Goal: Transaction & Acquisition: Book appointment/travel/reservation

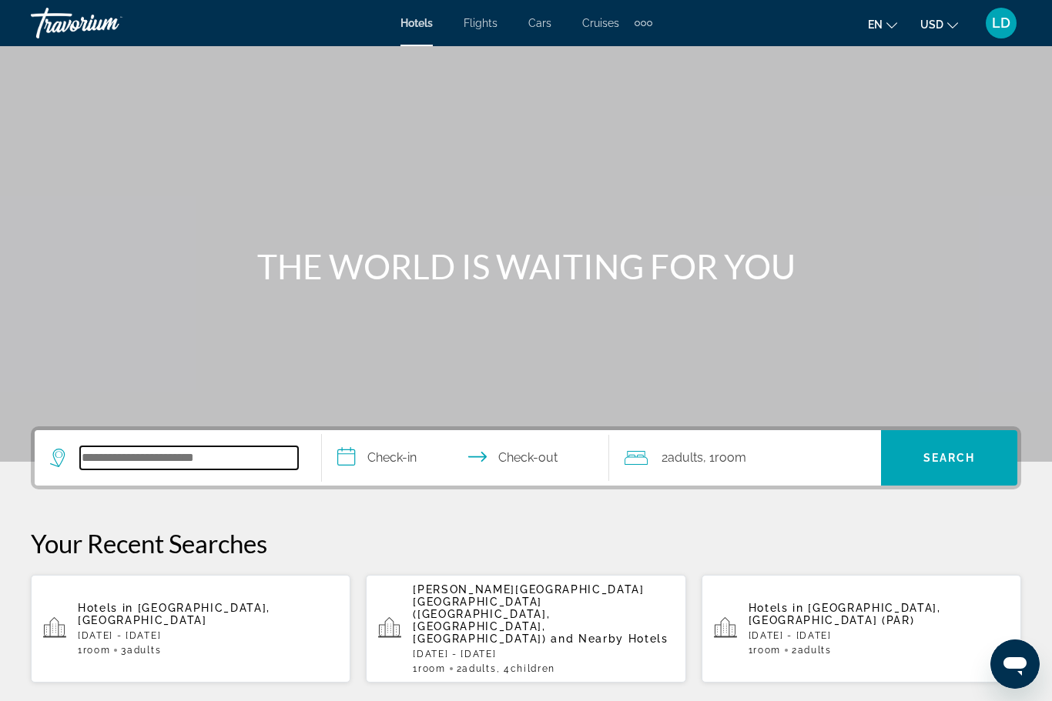
click at [110, 456] on input "Search widget" at bounding box center [189, 458] width 218 height 23
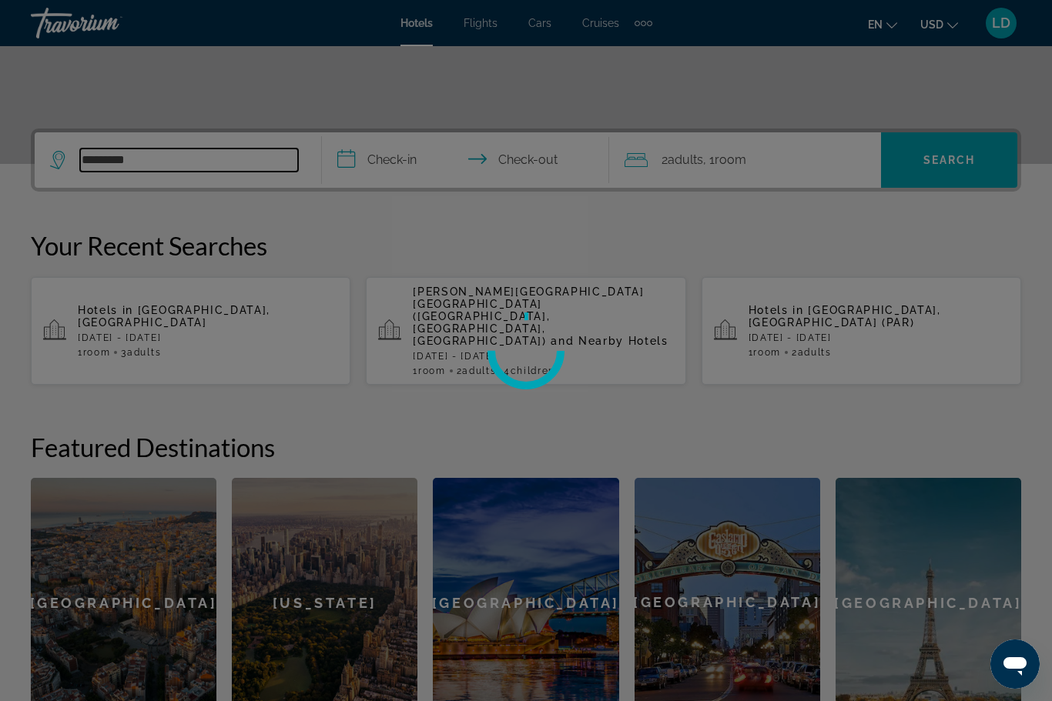
scroll to position [296, 0]
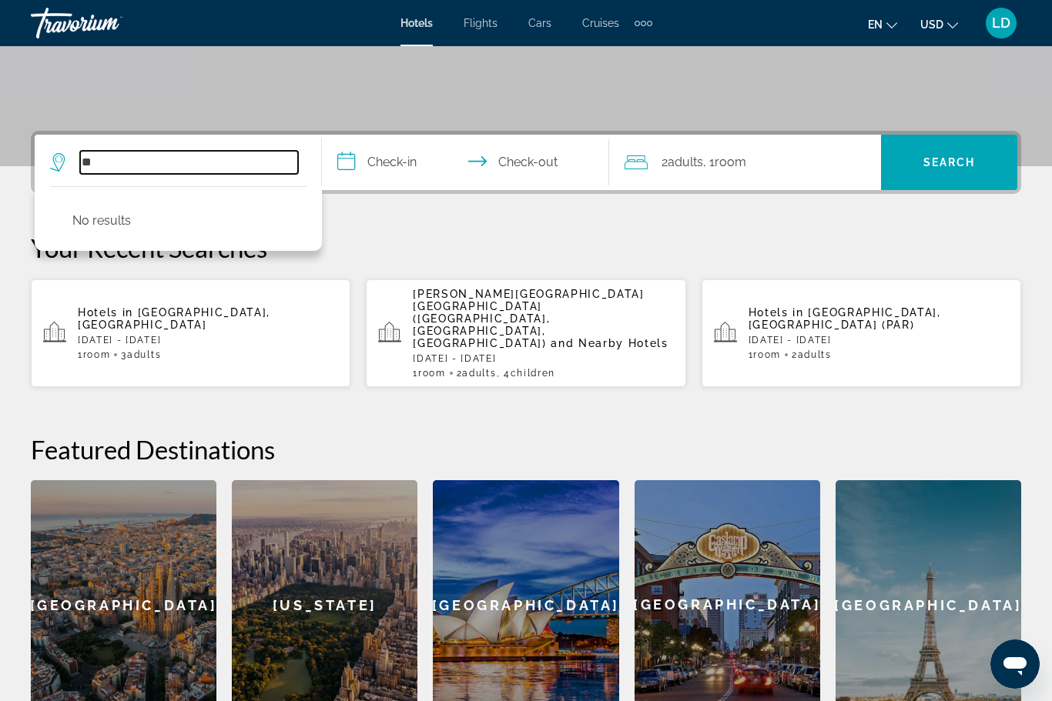
type input "*"
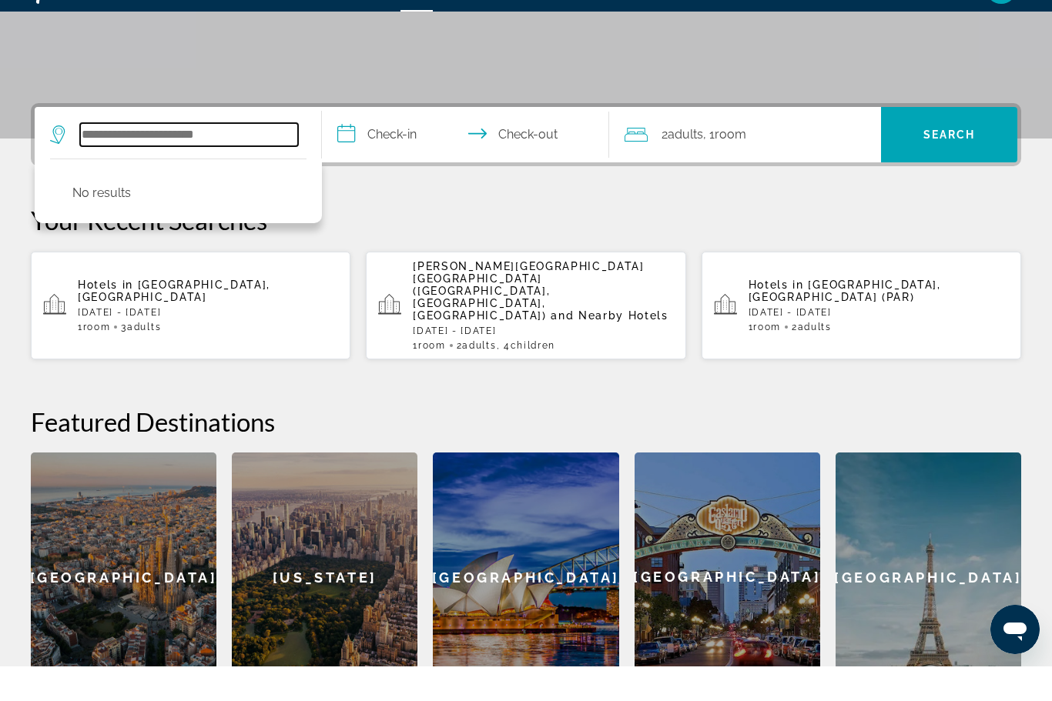
click at [96, 158] on input "Search widget" at bounding box center [189, 169] width 218 height 23
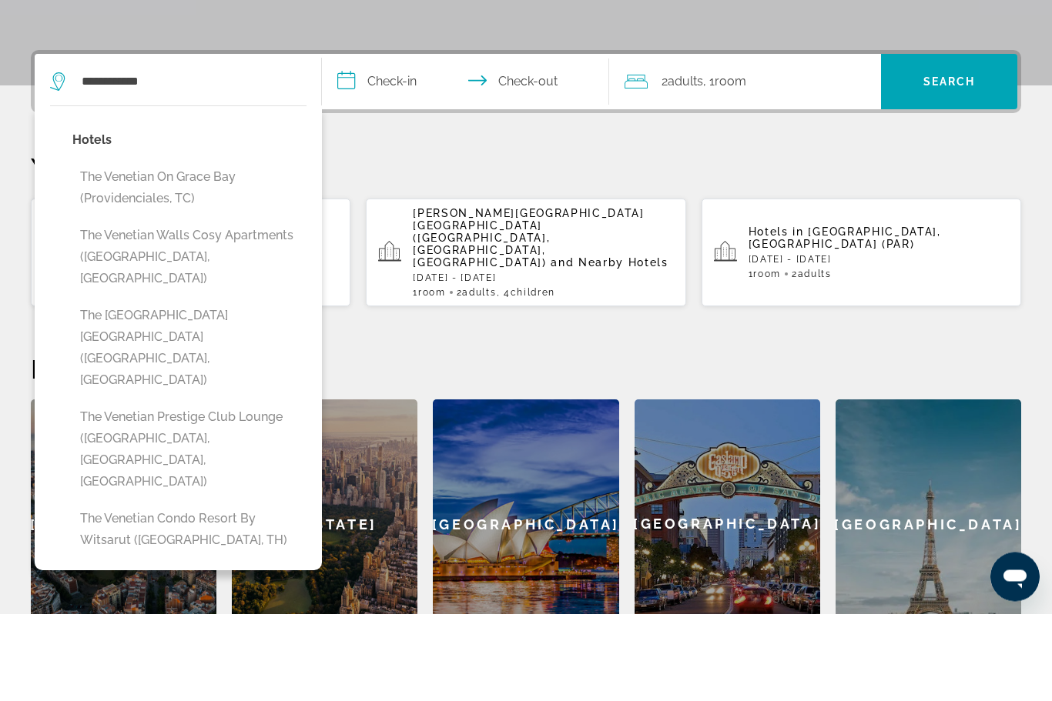
click at [156, 389] on button "The [GEOGRAPHIC_DATA] [GEOGRAPHIC_DATA] ([GEOGRAPHIC_DATA], [GEOGRAPHIC_DATA])" at bounding box center [189, 436] width 234 height 94
type input "**********"
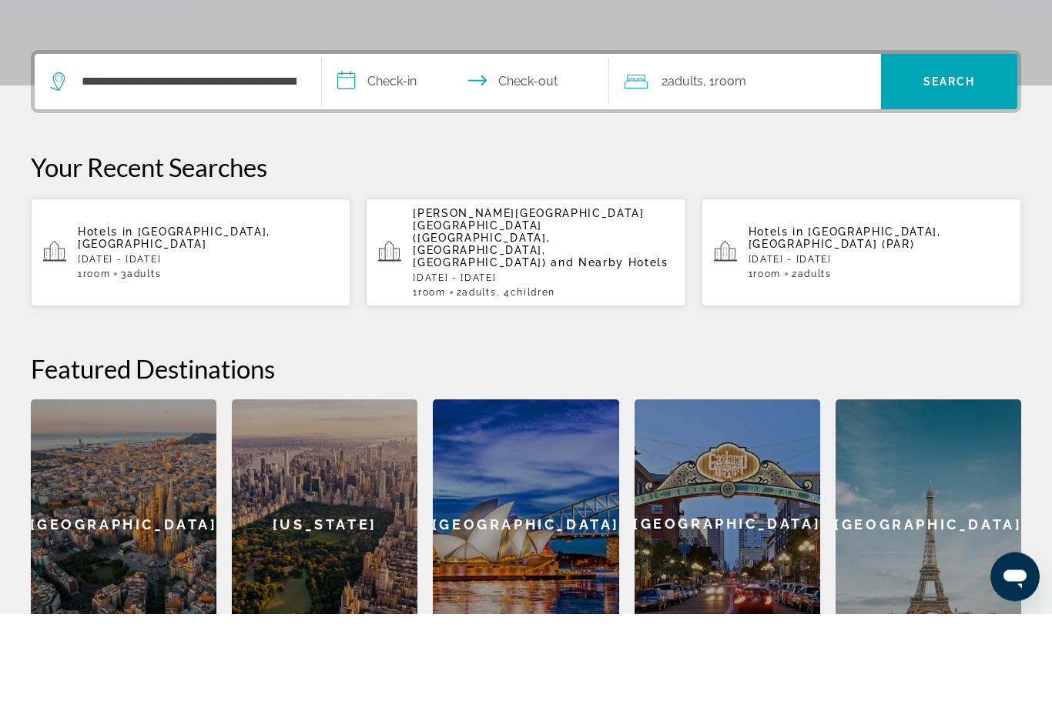
click at [403, 142] on input "**********" at bounding box center [468, 172] width 293 height 60
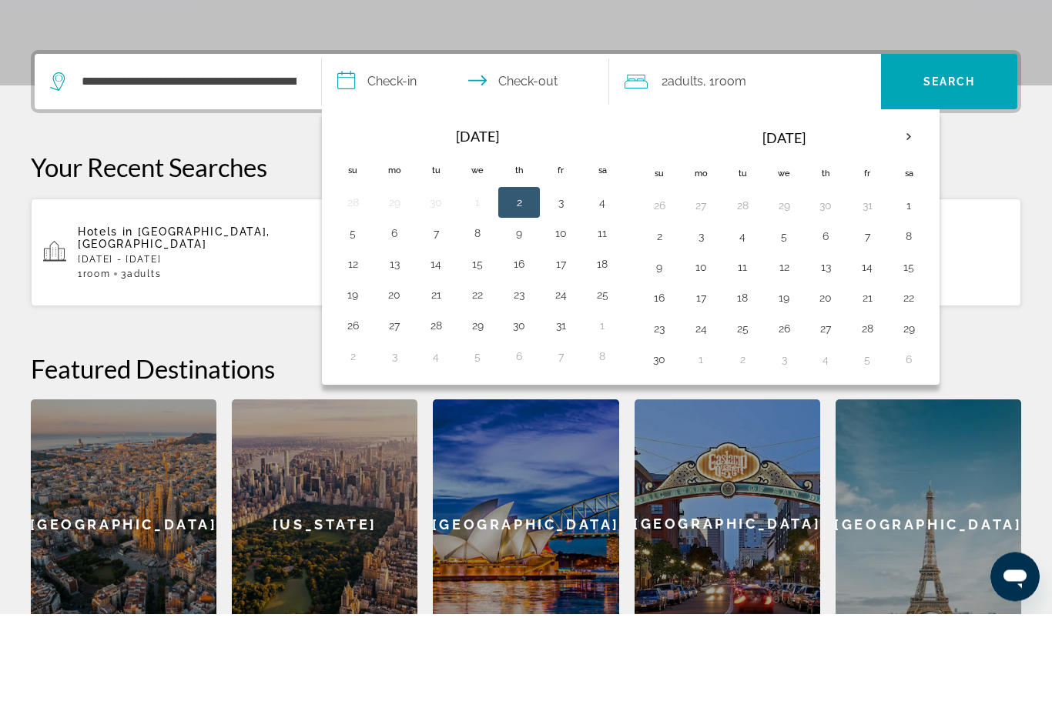
scroll to position [376, 0]
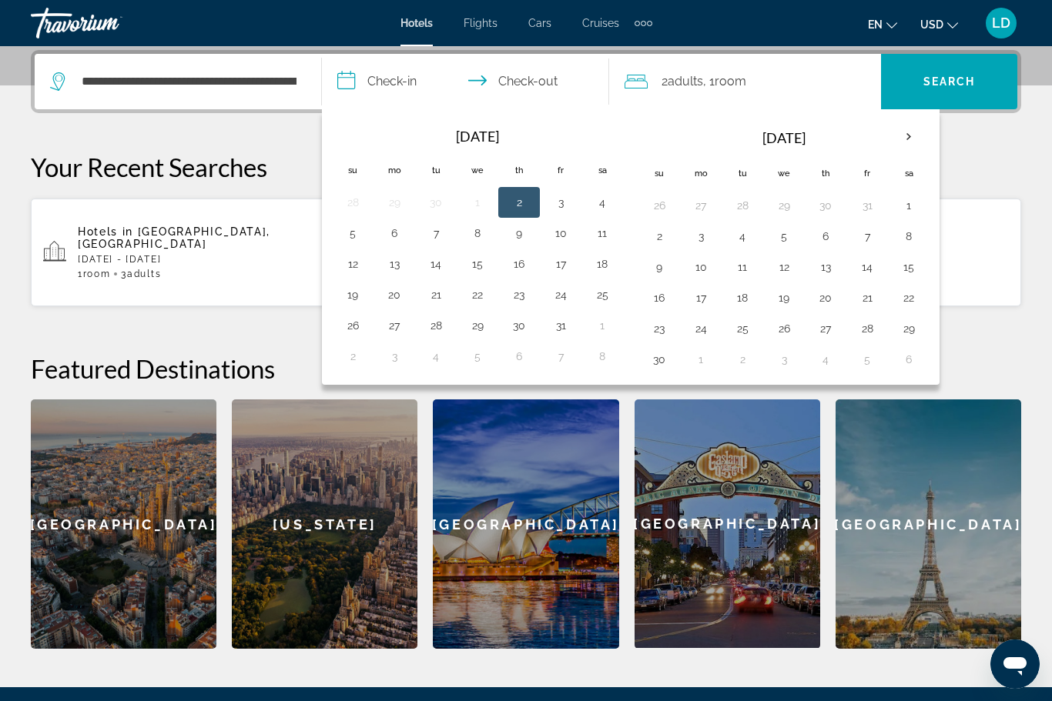
click at [602, 201] on button "4" at bounding box center [602, 203] width 25 height 22
click at [345, 236] on button "5" at bounding box center [352, 233] width 25 height 22
type input "**********"
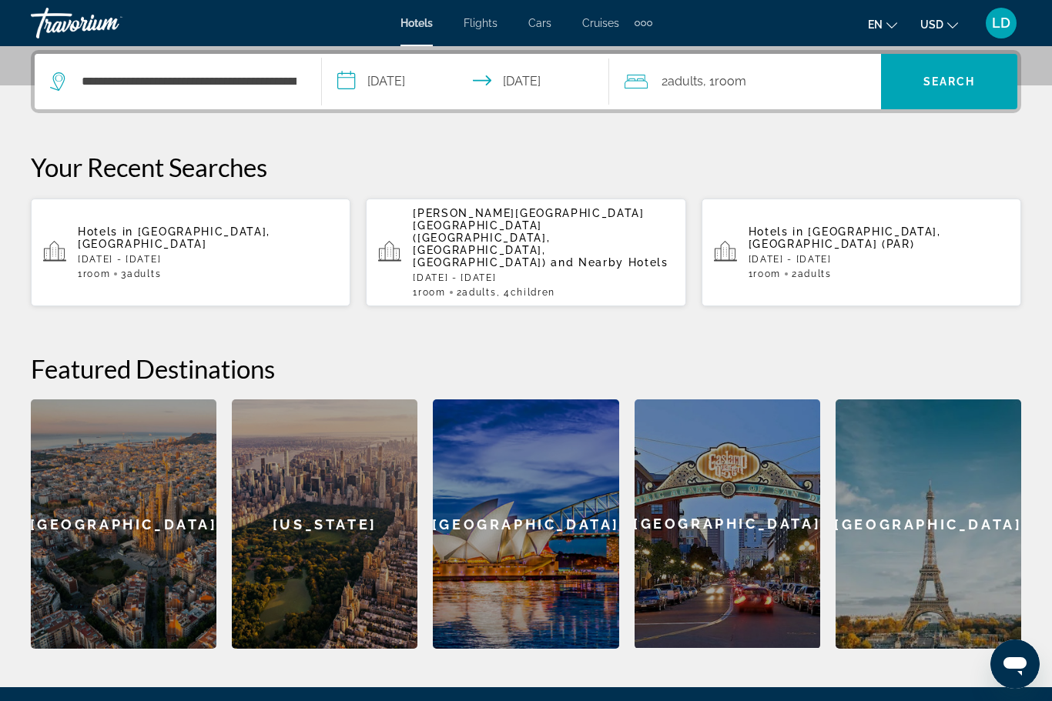
click at [652, 77] on div "2 Adult Adults , 1 Room rooms" at bounding box center [752, 82] width 256 height 22
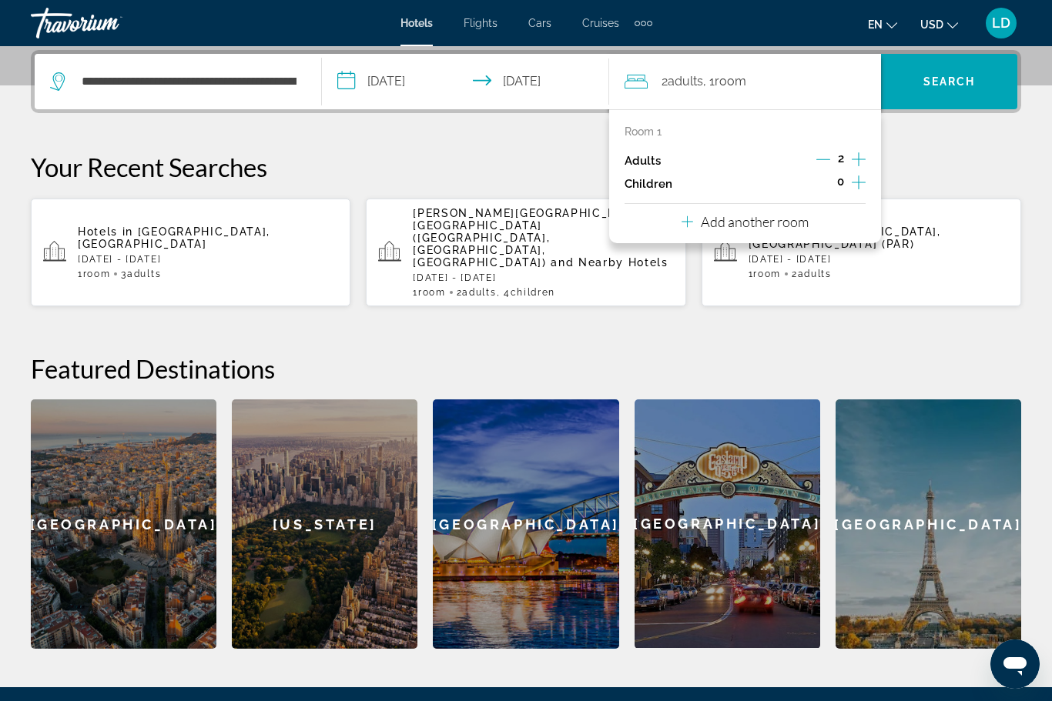
click at [854, 153] on icon "Increment adults" at bounding box center [858, 159] width 14 height 18
click at [861, 156] on icon "Increment adults" at bounding box center [858, 159] width 14 height 18
click at [863, 161] on icon "Increment adults" at bounding box center [858, 159] width 14 height 18
click at [862, 157] on icon "Increment adults" at bounding box center [858, 159] width 14 height 18
click at [928, 82] on span "Search" at bounding box center [949, 81] width 52 height 12
